Goal: Find specific page/section: Find specific page/section

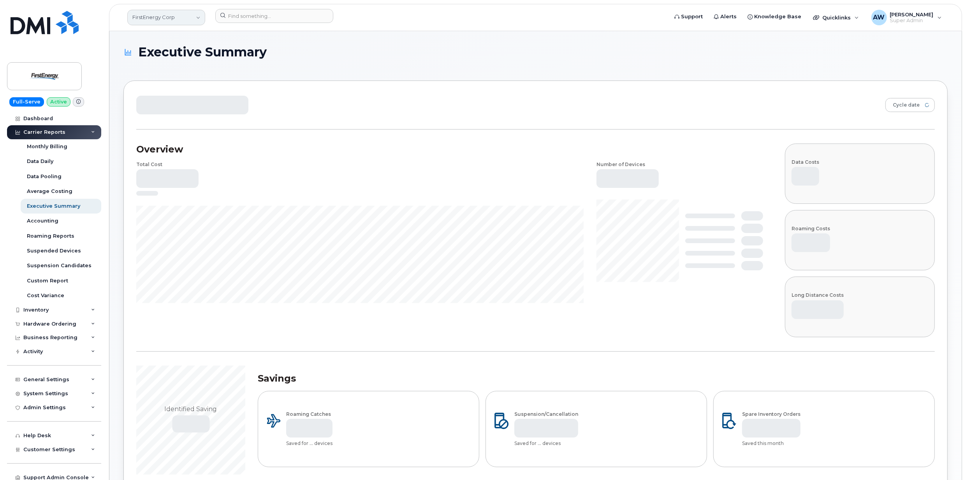
click at [151, 16] on link "FirstEnergy Corp" at bounding box center [166, 18] width 78 height 16
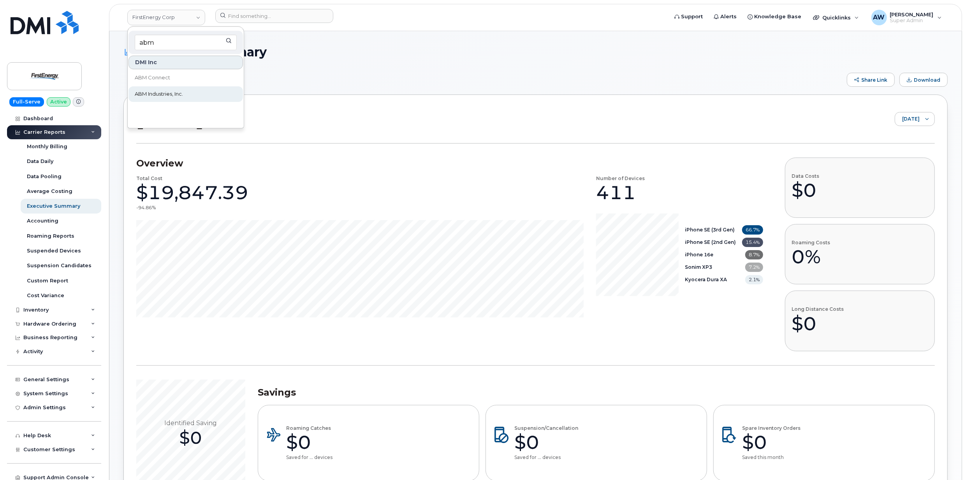
type input "abm"
click at [165, 89] on link "ABM Industries, Inc." at bounding box center [185, 94] width 114 height 16
